Goal: Task Accomplishment & Management: Complete application form

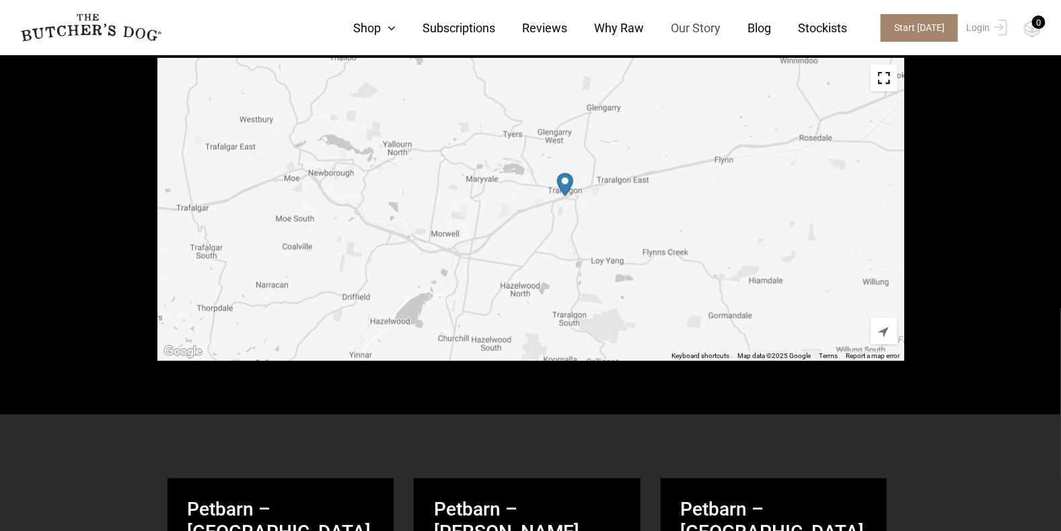
click at [704, 24] on link "Our Story" at bounding box center [682, 28] width 77 height 18
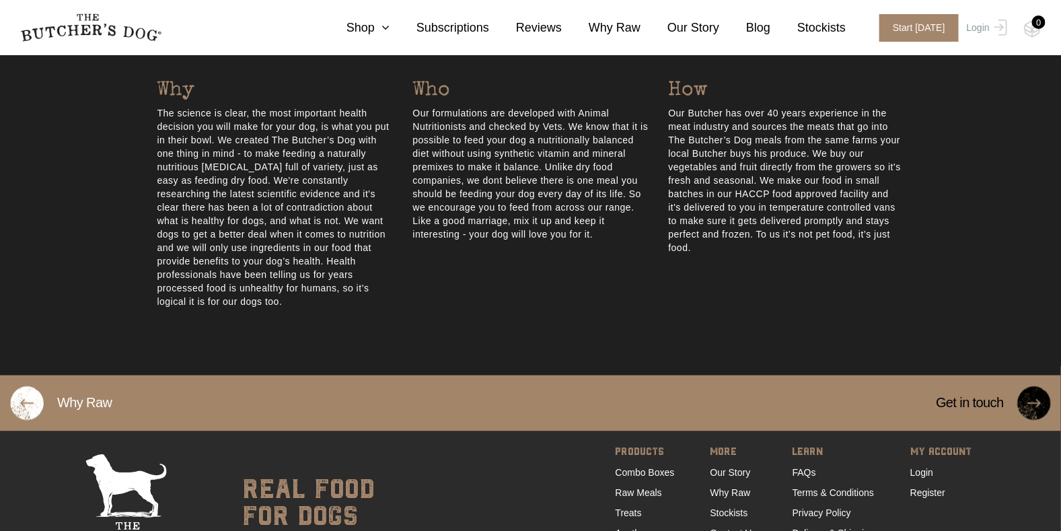
scroll to position [744, 0]
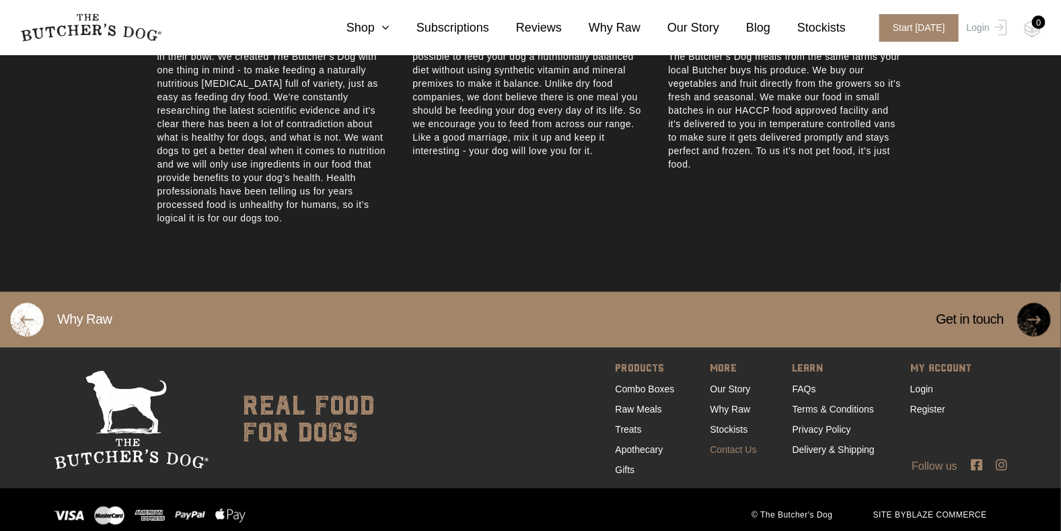
click at [746, 445] on link "Contact Us" at bounding box center [734, 450] width 46 height 11
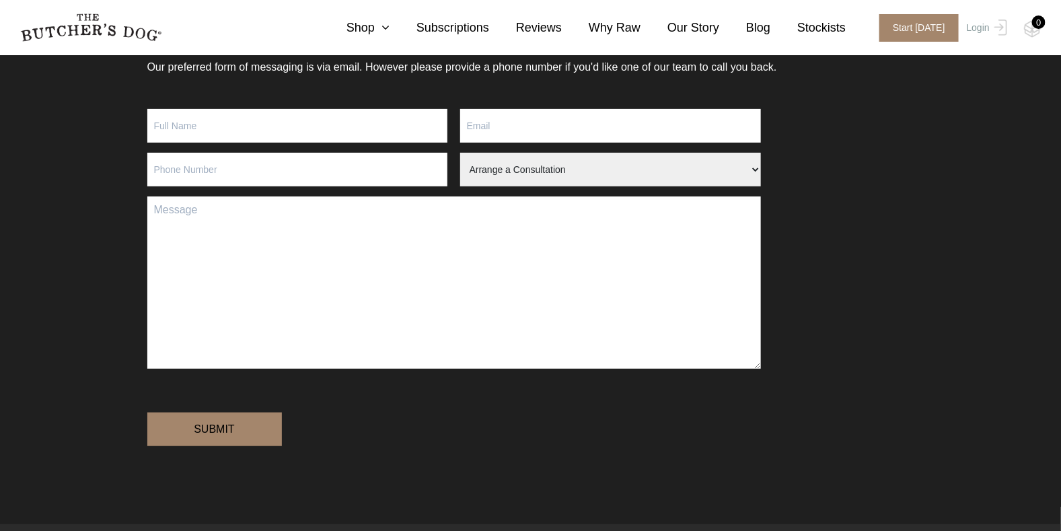
scroll to position [202, 0]
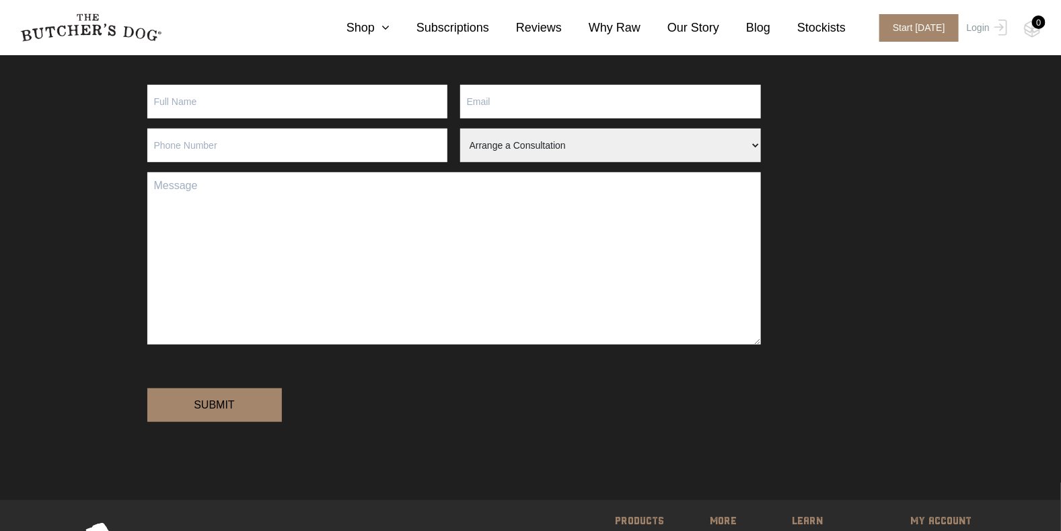
click at [261, 112] on input "Contact form" at bounding box center [297, 102] width 301 height 34
type input "s"
type input "[PERSON_NAME]"
click at [492, 98] on input "Contact form" at bounding box center [610, 102] width 301 height 34
type input "[EMAIL_ADDRESS][DOMAIN_NAME]"
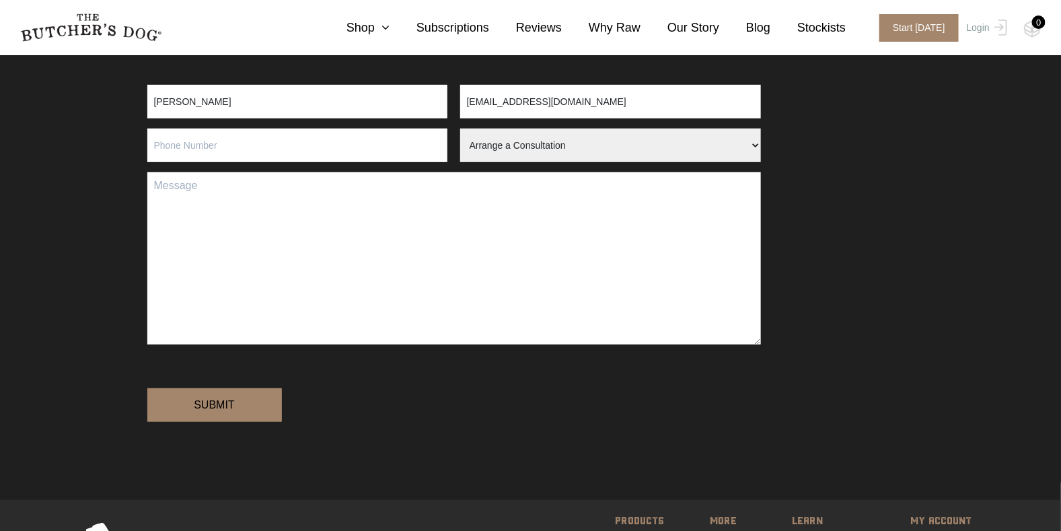
click at [491, 149] on select "Arrange a Consultation Become a Stockist Order Query Stock Enquiry" at bounding box center [610, 146] width 301 height 34
select select "Stock Enquiry"
click at [460, 129] on select "Arrange a Consultation Become a Stockist Order Query Stock Enquiry" at bounding box center [610, 146] width 301 height 34
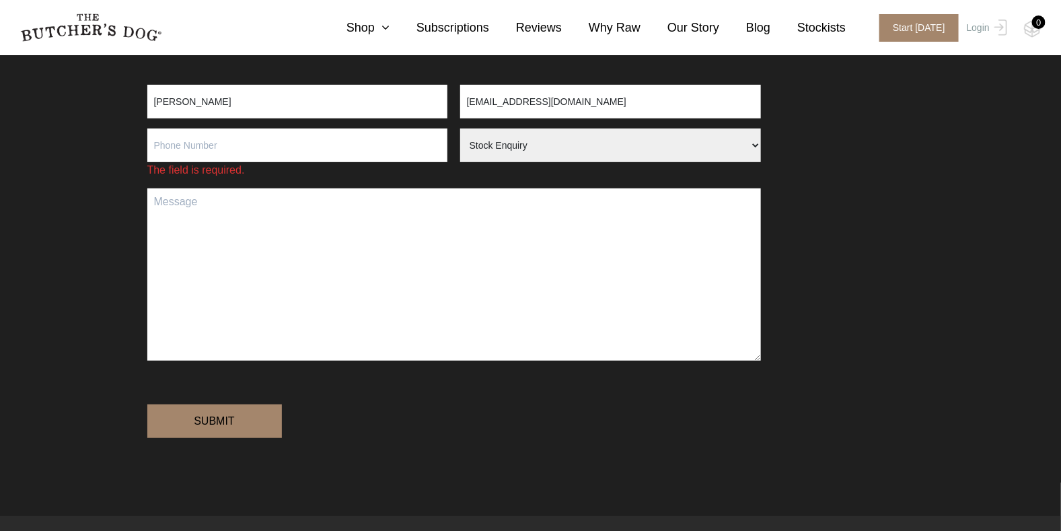
click at [221, 145] on input "Contact form" at bounding box center [297, 146] width 301 height 34
type input "0430825888"
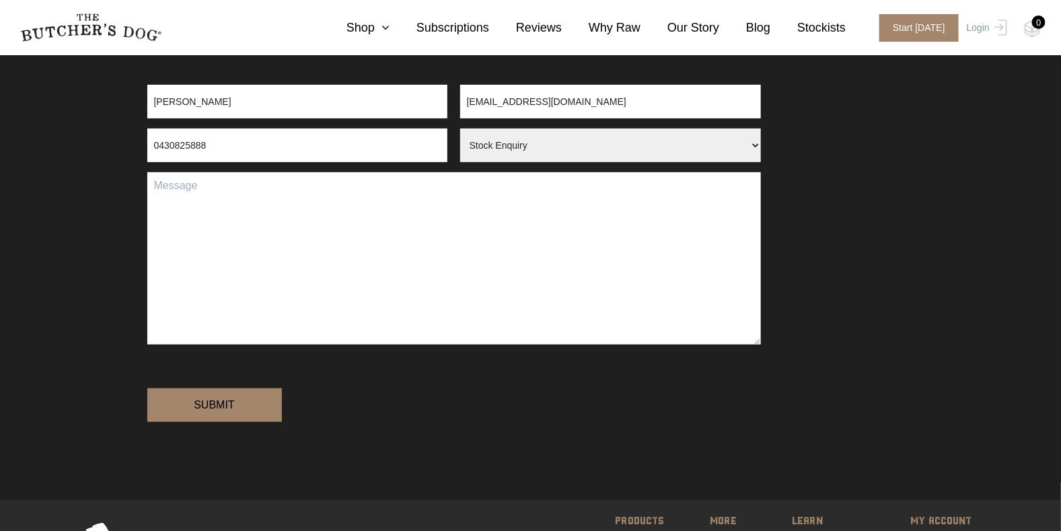
click at [209, 202] on textarea "Contact form" at bounding box center [454, 258] width 614 height 172
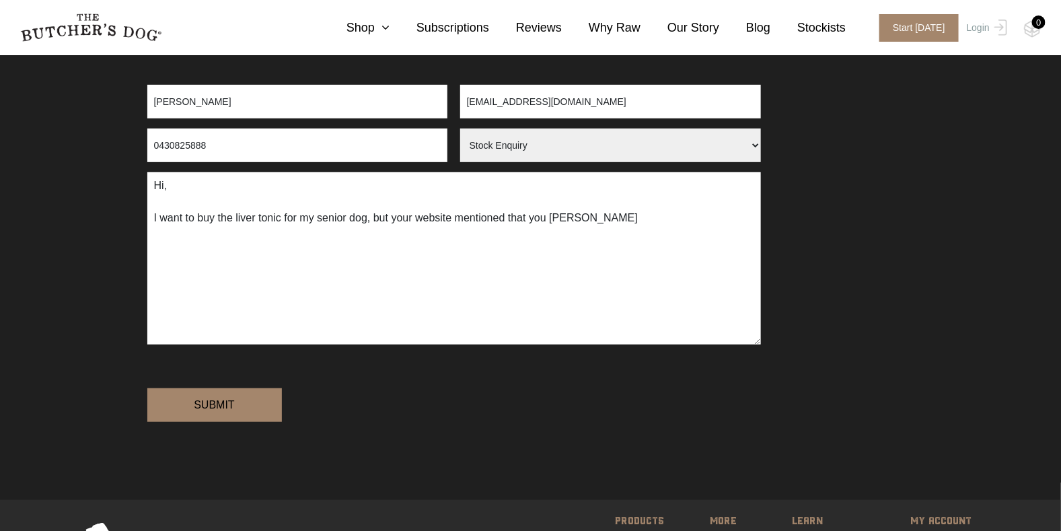
click at [593, 223] on textarea "Hi, I want to buy the liver tonic for my senior dog, but your website mentioned…" at bounding box center [454, 258] width 614 height 172
click at [177, 239] on textarea "Hi, I want to buy the liver tonic for my senior dog, but your website mentioned…" at bounding box center [454, 258] width 614 height 172
click at [160, 237] on textarea "Hi, I want to buy the liver tonic for my senior dog. I am in [GEOGRAPHIC_DATA] …" at bounding box center [454, 258] width 614 height 172
click at [276, 235] on textarea "Hi, I want to buy the liver tonic for my senior dog. I am in [GEOGRAPHIC_DATA] …" at bounding box center [454, 258] width 614 height 172
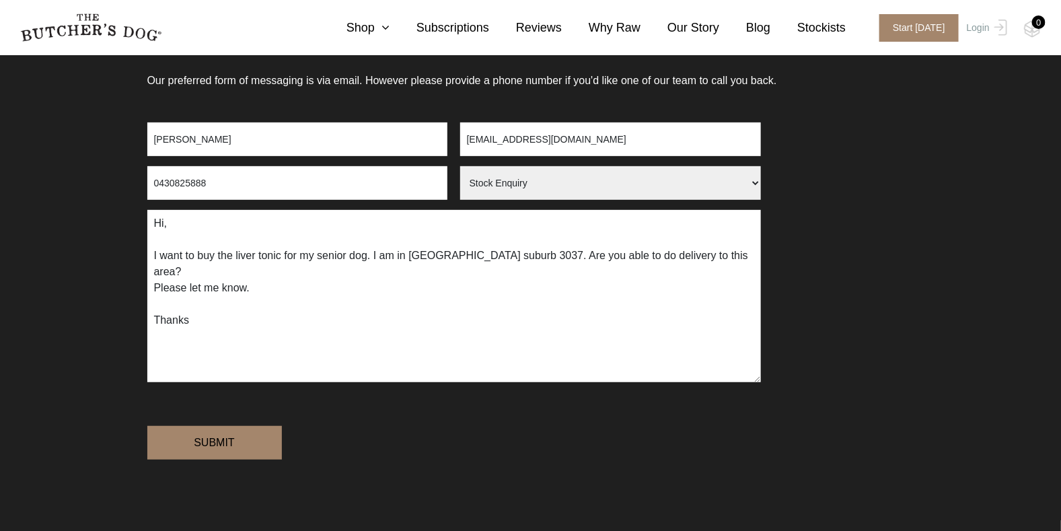
scroll to position [134, 0]
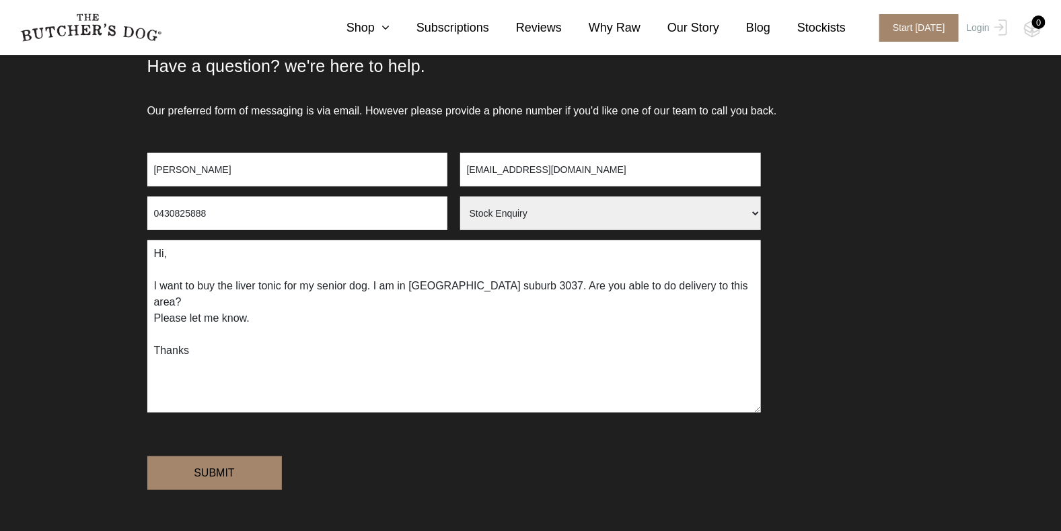
click at [281, 331] on textarea "Hi, I want to buy the liver tonic for my senior dog. I am in [GEOGRAPHIC_DATA] …" at bounding box center [454, 326] width 614 height 172
click at [276, 302] on textarea "Hi, I want to buy the liver tonic for my senior dog. I am in [GEOGRAPHIC_DATA] …" at bounding box center [454, 326] width 614 height 172
click at [365, 303] on textarea "Hi, I want to buy the liver tonic for my senior dog. I am in [GEOGRAPHIC_DATA] …" at bounding box center [454, 326] width 614 height 172
click at [364, 302] on textarea "Hi, I want to buy the liver tonic for my senior dog. I am in [GEOGRAPHIC_DATA] …" at bounding box center [454, 326] width 614 height 172
click at [431, 297] on textarea "Hi, I want to buy the liver tonic for my senior dog. I am in [GEOGRAPHIC_DATA] …" at bounding box center [454, 326] width 614 height 172
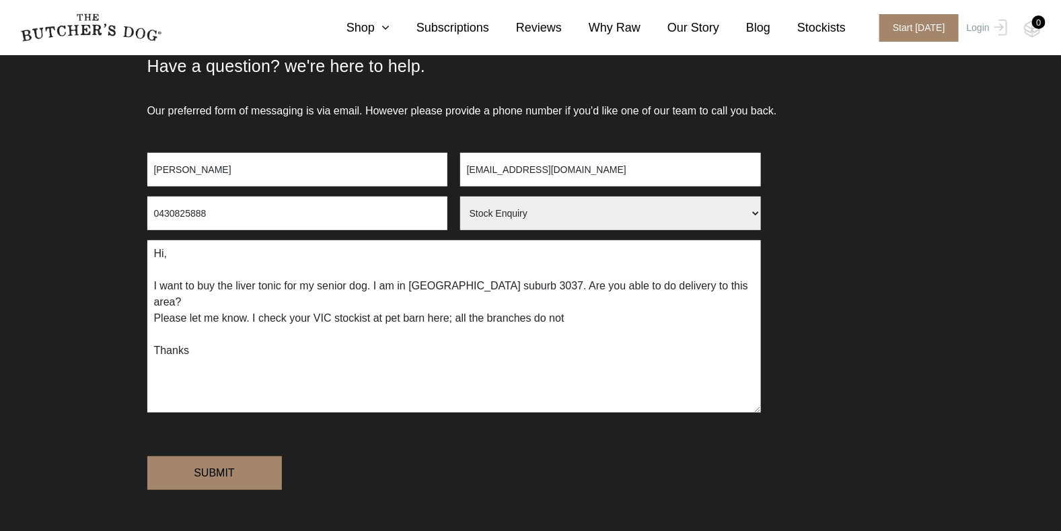
click at [581, 306] on textarea "Hi, I want to buy the liver tonic for my senior dog. I am in [GEOGRAPHIC_DATA] …" at bounding box center [454, 326] width 614 height 172
click at [236, 283] on textarea "Hi, I want to buy the liver tonic for my senior dog. I am in [GEOGRAPHIC_DATA] …" at bounding box center [454, 326] width 614 height 172
click at [431, 290] on textarea "Hi, I want to buy the Adore Beast liver tonic for my senior dog. I am in [GEOGR…" at bounding box center [454, 326] width 614 height 172
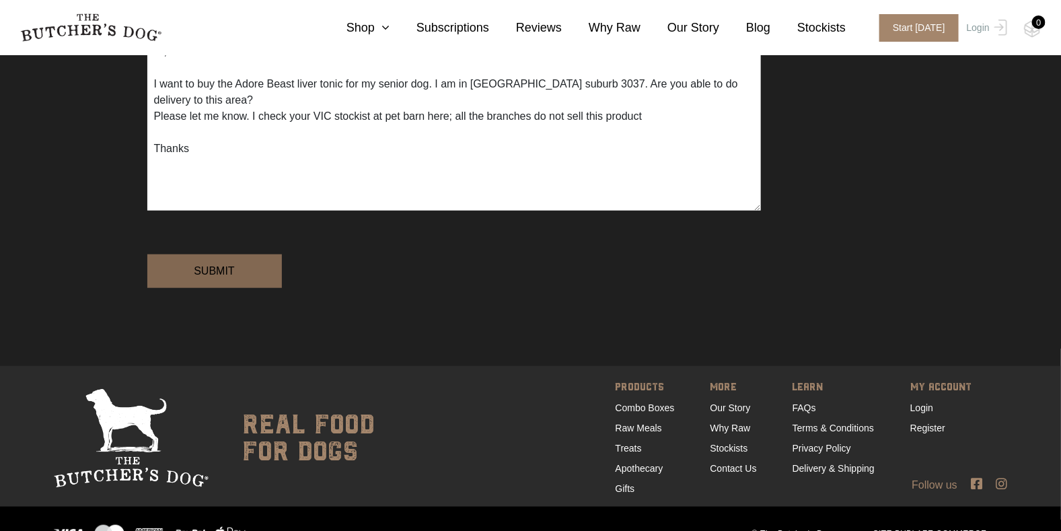
type textarea "Hi, I want to buy the Adore Beast liver tonic for my senior dog. I am in [GEOGR…"
click at [213, 288] on input "Submit" at bounding box center [214, 271] width 135 height 34
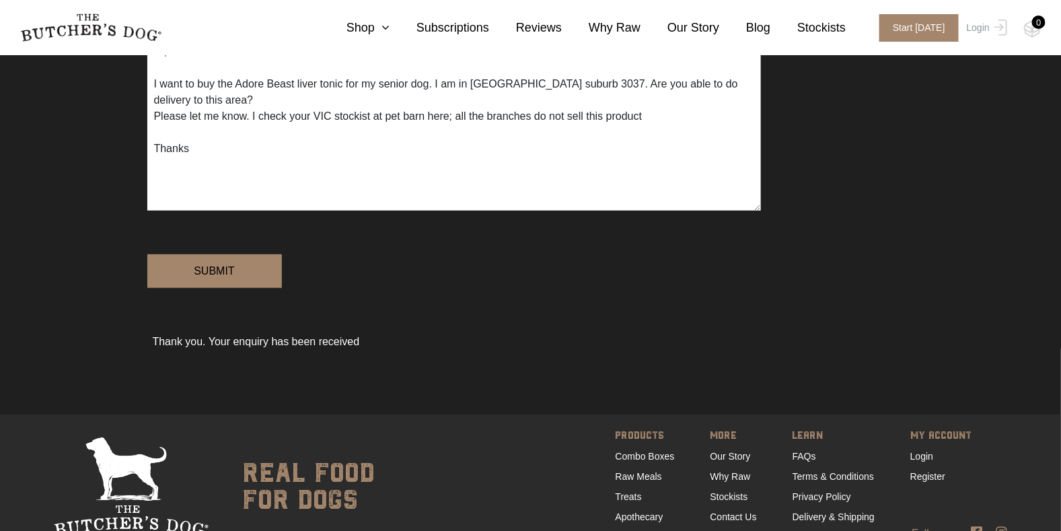
click at [500, 309] on div "Submit" at bounding box center [530, 268] width 767 height 87
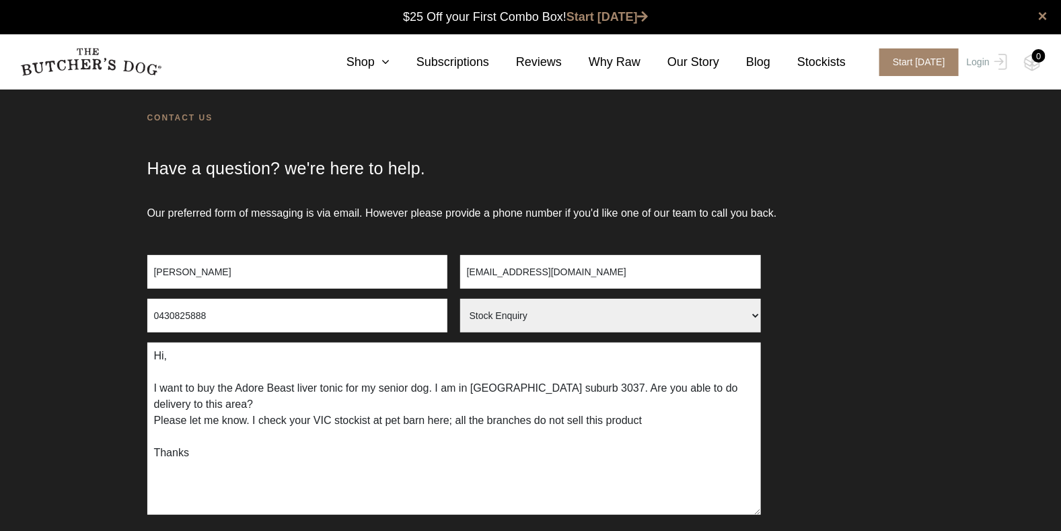
scroll to position [0, 0]
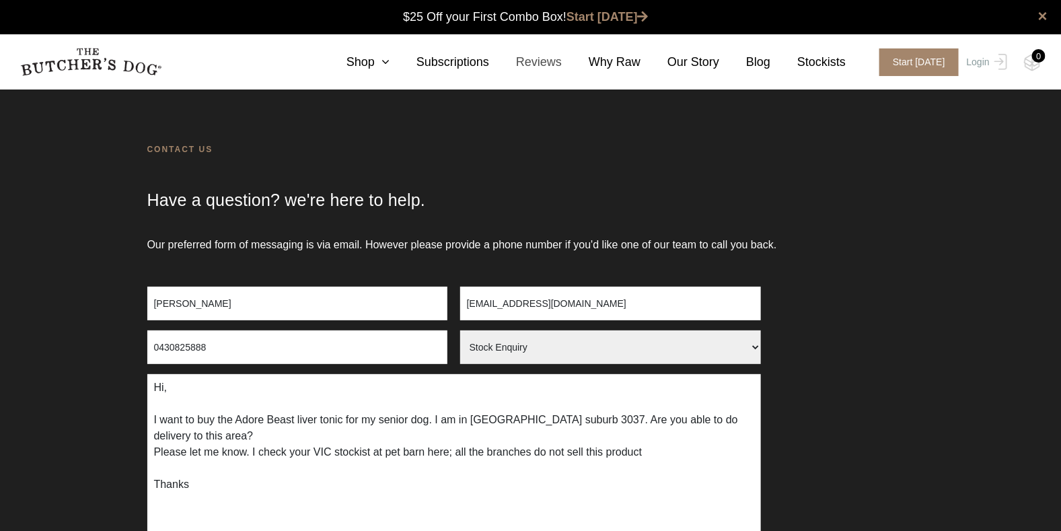
click at [544, 66] on link "Reviews" at bounding box center [525, 62] width 73 height 18
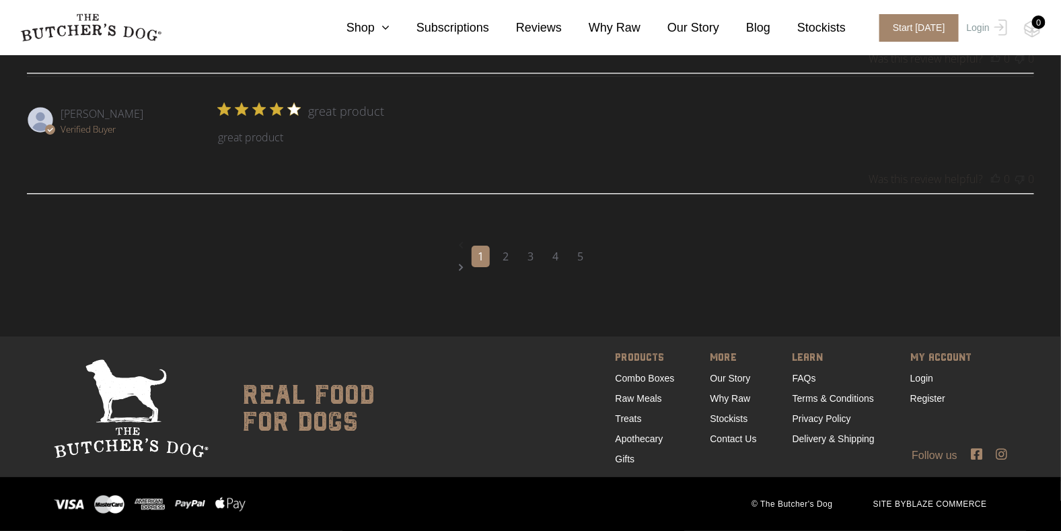
scroll to position [1904, 0]
click at [650, 376] on link "Combo Boxes" at bounding box center [645, 378] width 59 height 11
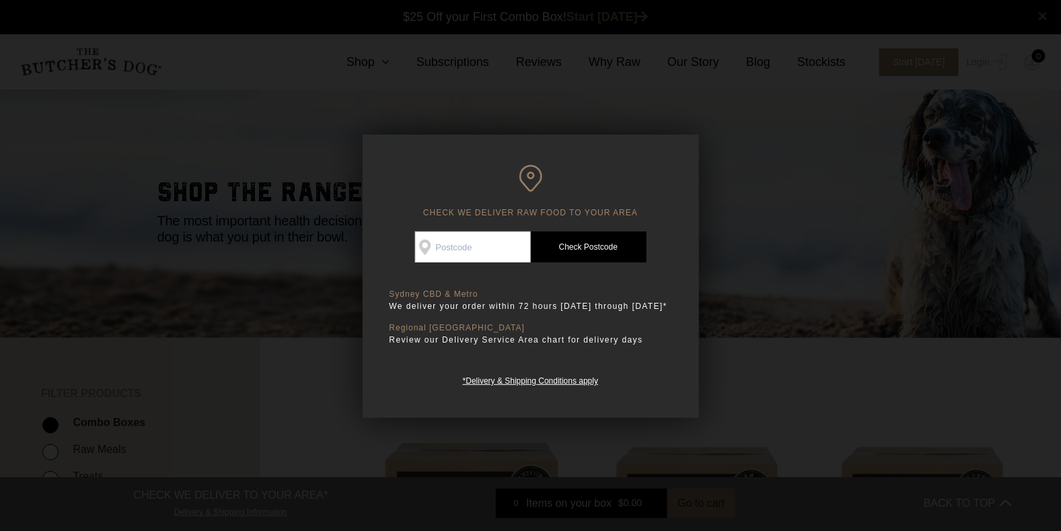
click at [322, 199] on div at bounding box center [530, 265] width 1061 height 531
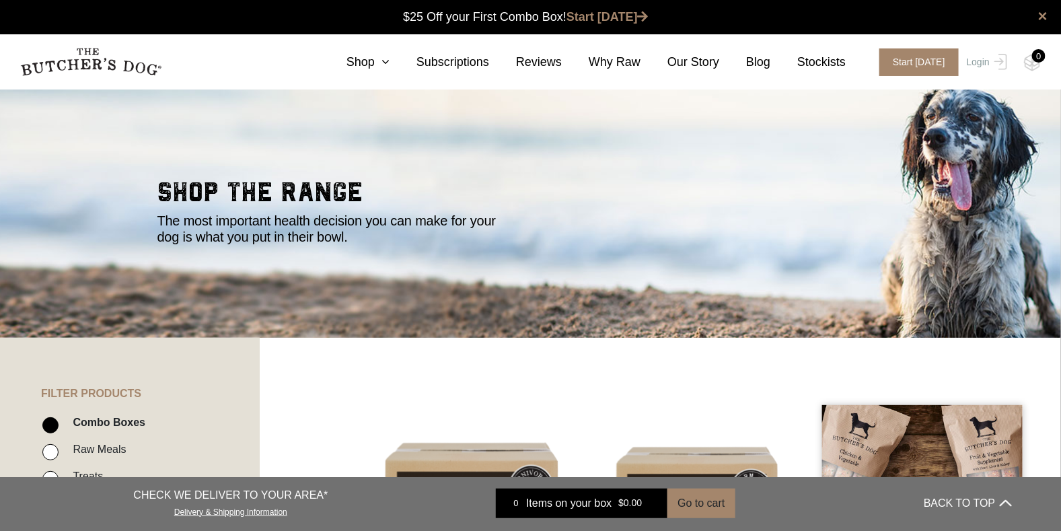
drag, startPoint x: 1032, startPoint y: 415, endPoint x: 1011, endPoint y: 415, distance: 20.2
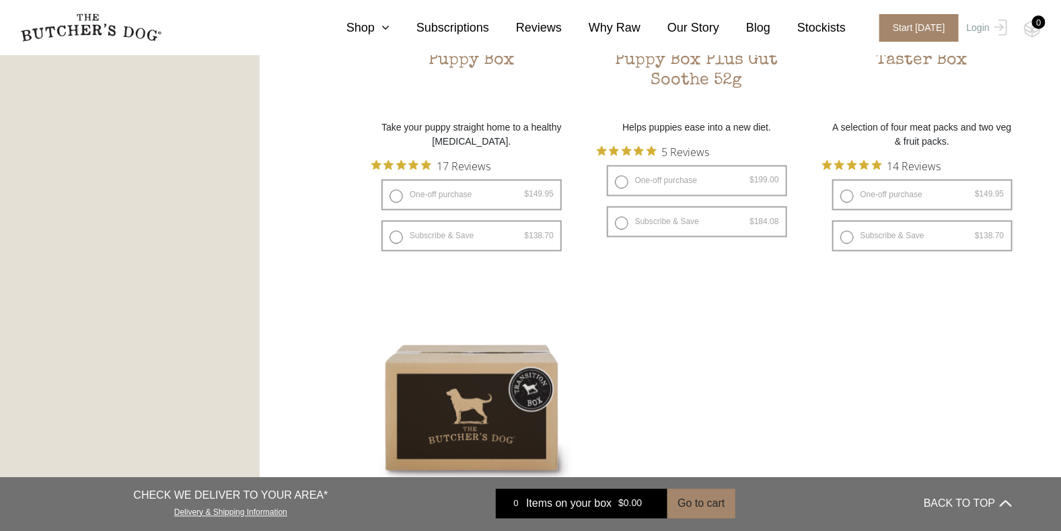
scroll to position [1143, 0]
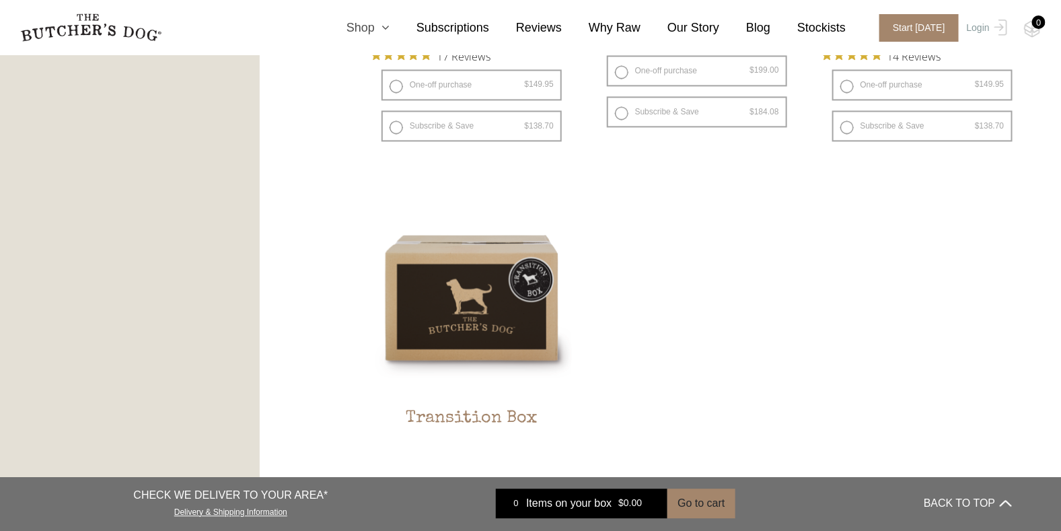
click at [384, 33] on link "Shop" at bounding box center [355, 28] width 70 height 18
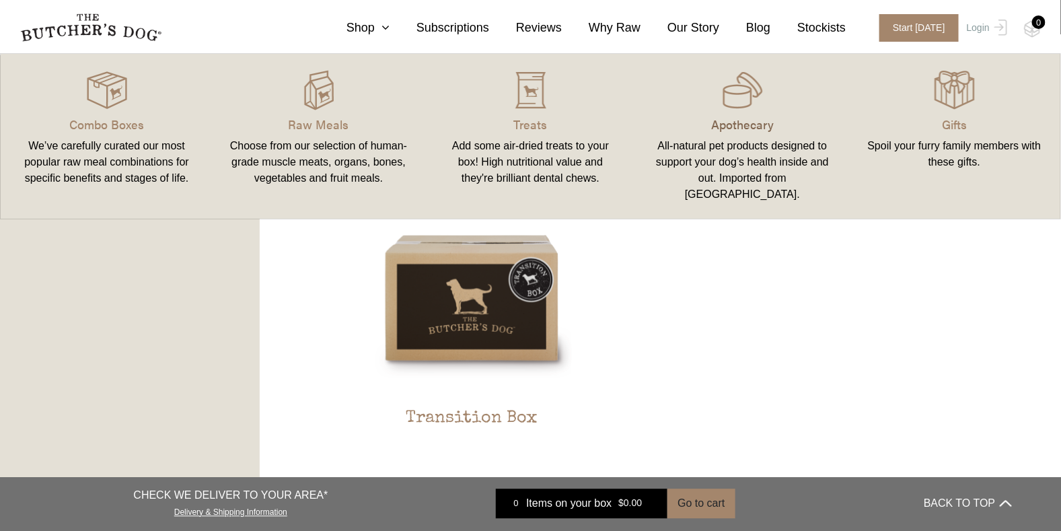
click at [748, 118] on p "Apothecary" at bounding box center [743, 124] width 180 height 18
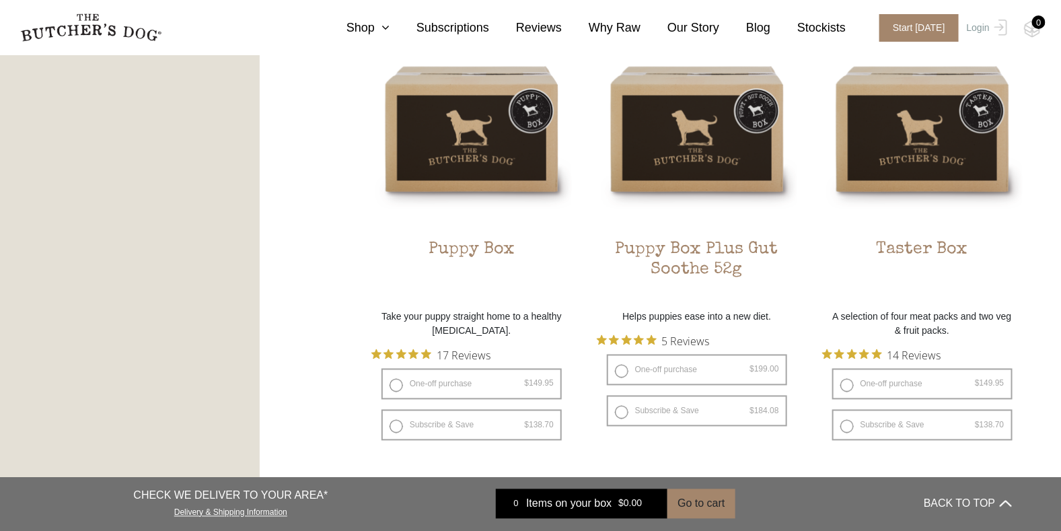
scroll to position [740, 0]
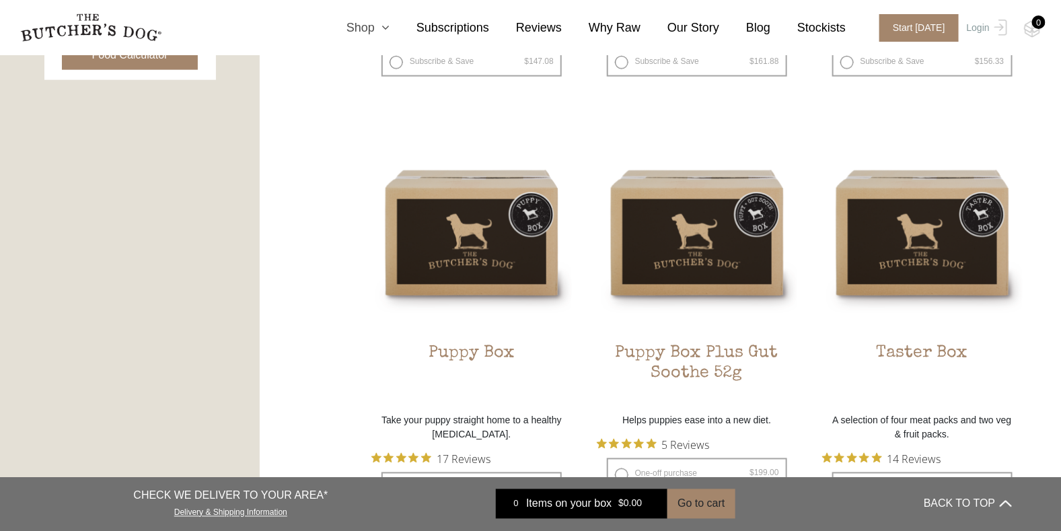
click at [390, 27] on icon at bounding box center [382, 28] width 15 height 12
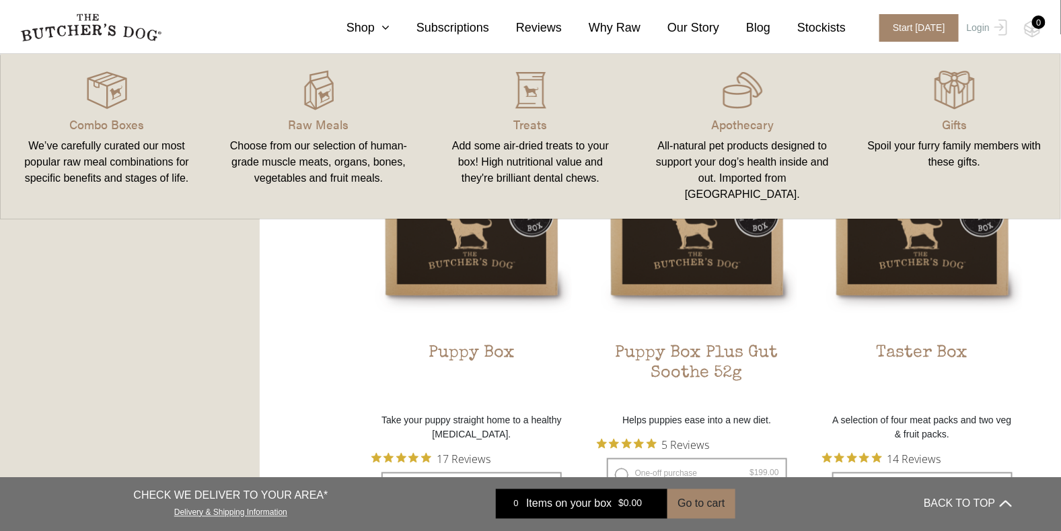
click at [193, 268] on div "FILTER PRODUCTS - Combo Boxes Raw Meals Treats" at bounding box center [130, 540] width 260 height 1885
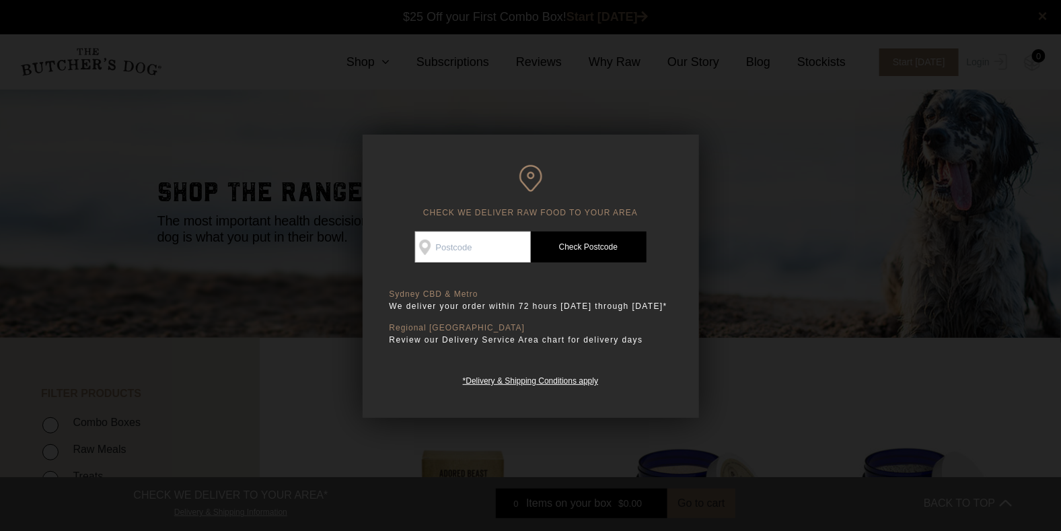
drag, startPoint x: 689, startPoint y: 145, endPoint x: 734, endPoint y: 144, distance: 45.1
click at [692, 145] on div "CHECK WE DELIVER RAW FOOD TO YOUR AREA Good news! We deliver to your area Check…" at bounding box center [531, 276] width 336 height 283
click at [947, 145] on div at bounding box center [530, 265] width 1061 height 531
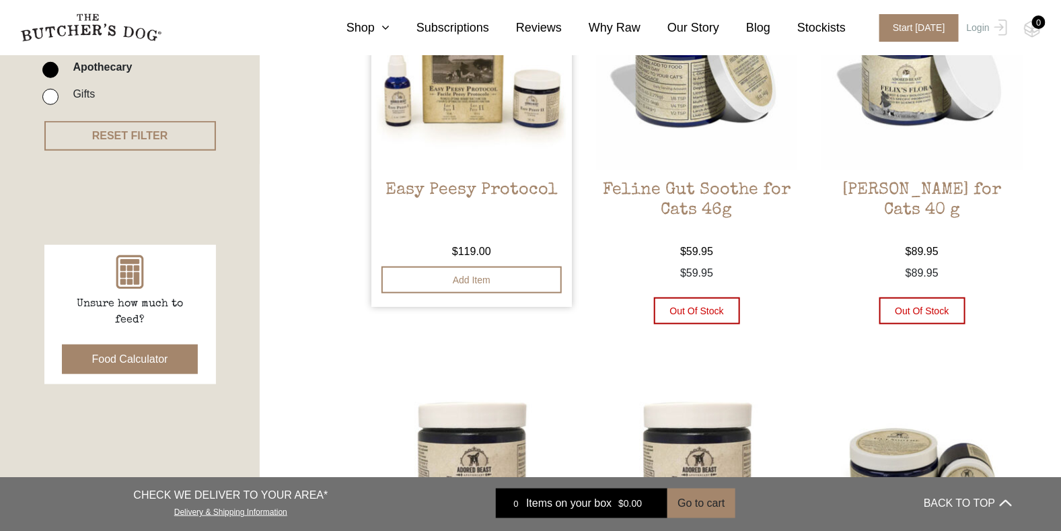
scroll to position [471, 0]
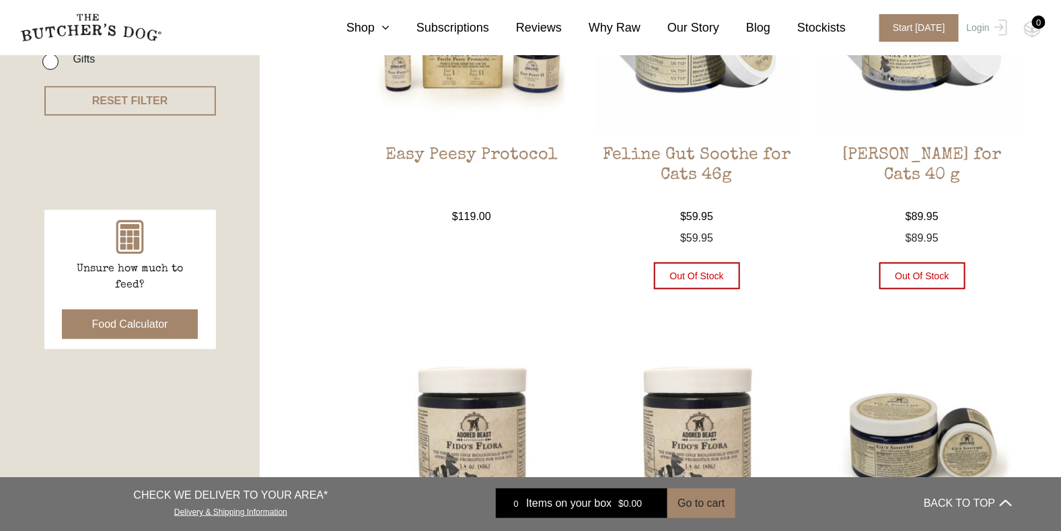
click at [126, 327] on button "Food Calculator" at bounding box center [130, 325] width 137 height 30
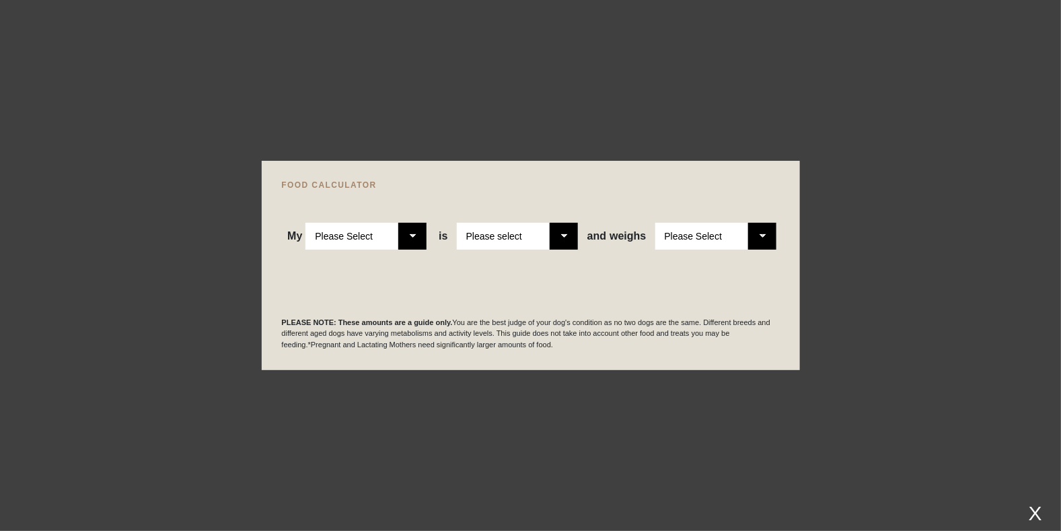
click at [412, 236] on select "Please Select Adult Dog Puppy" at bounding box center [366, 236] width 121 height 27
select select "adult"
click at [307, 223] on select "Please Select Adult Dog Puppy" at bounding box center [366, 236] width 121 height 27
click at [569, 234] on select "Please select a healthy weight overweight" at bounding box center [517, 236] width 121 height 27
select select "00"
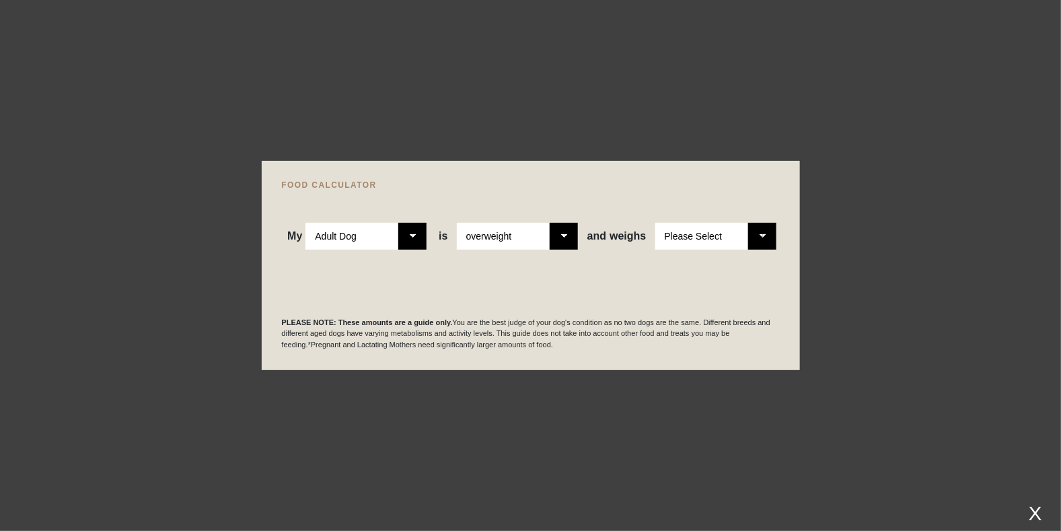
click at [458, 223] on select "Please select a healthy weight overweight" at bounding box center [517, 236] width 121 height 27
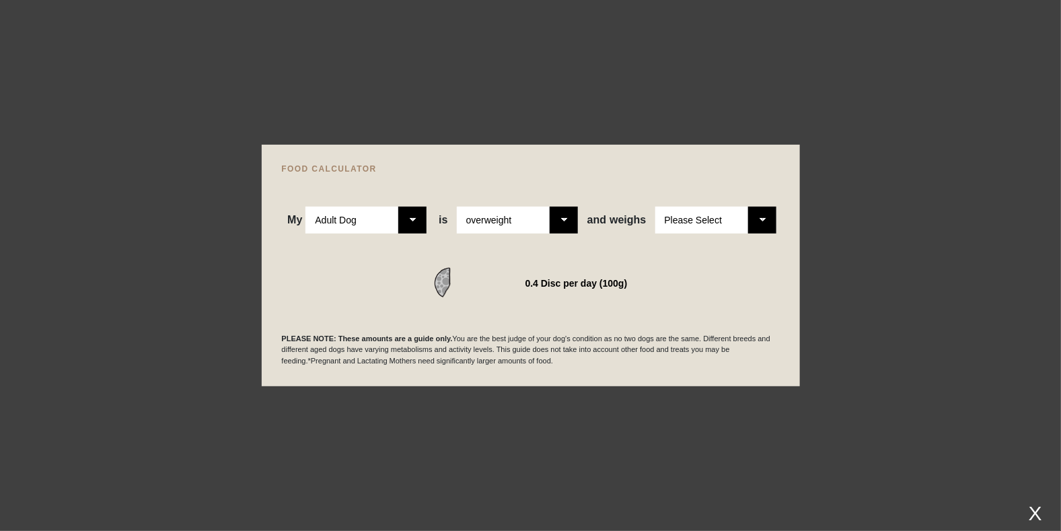
click at [759, 219] on select "Please Select 1kg 2kg 3kg 4kg 5kg 6kg 7kg 8kg 9kg 10kg 11kg 12kg 13kg 14kg 15kg…" at bounding box center [715, 220] width 121 height 27
select select "7"
click at [655, 207] on select "Please Select 1kg 2kg 3kg 4kg 5kg 6kg 7kg 8kg 9kg 10kg 11kg 12kg 13kg 14kg 15kg…" at bounding box center [715, 220] width 121 height 27
click at [764, 153] on div "FOOD CALCULATOR My Please Select Adult Dog Puppy is Please Select 2-4 months ol…" at bounding box center [531, 266] width 538 height 242
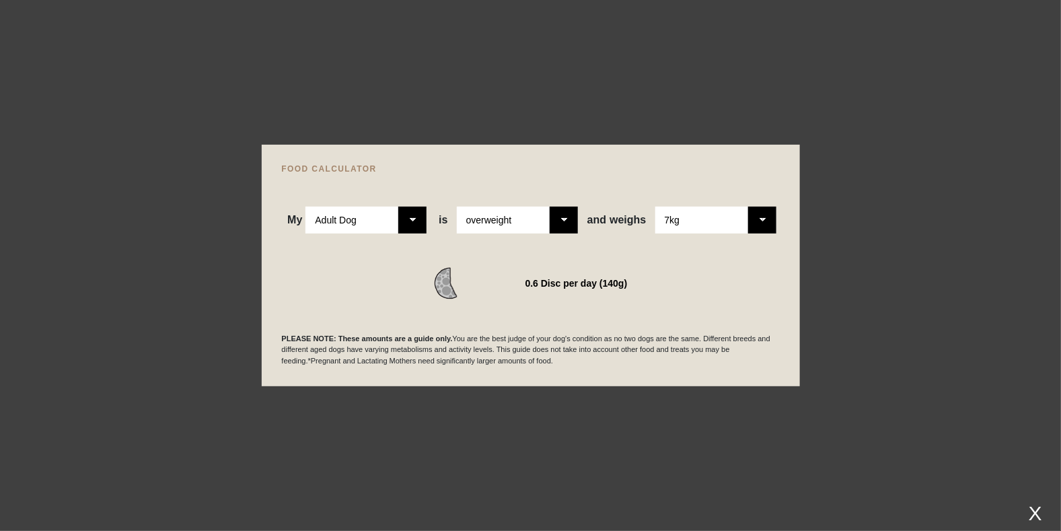
drag, startPoint x: 448, startPoint y: 116, endPoint x: 75, endPoint y: 55, distance: 378.5
click at [435, 110] on div at bounding box center [530, 265] width 1061 height 531
